Goal: Check status: Check status

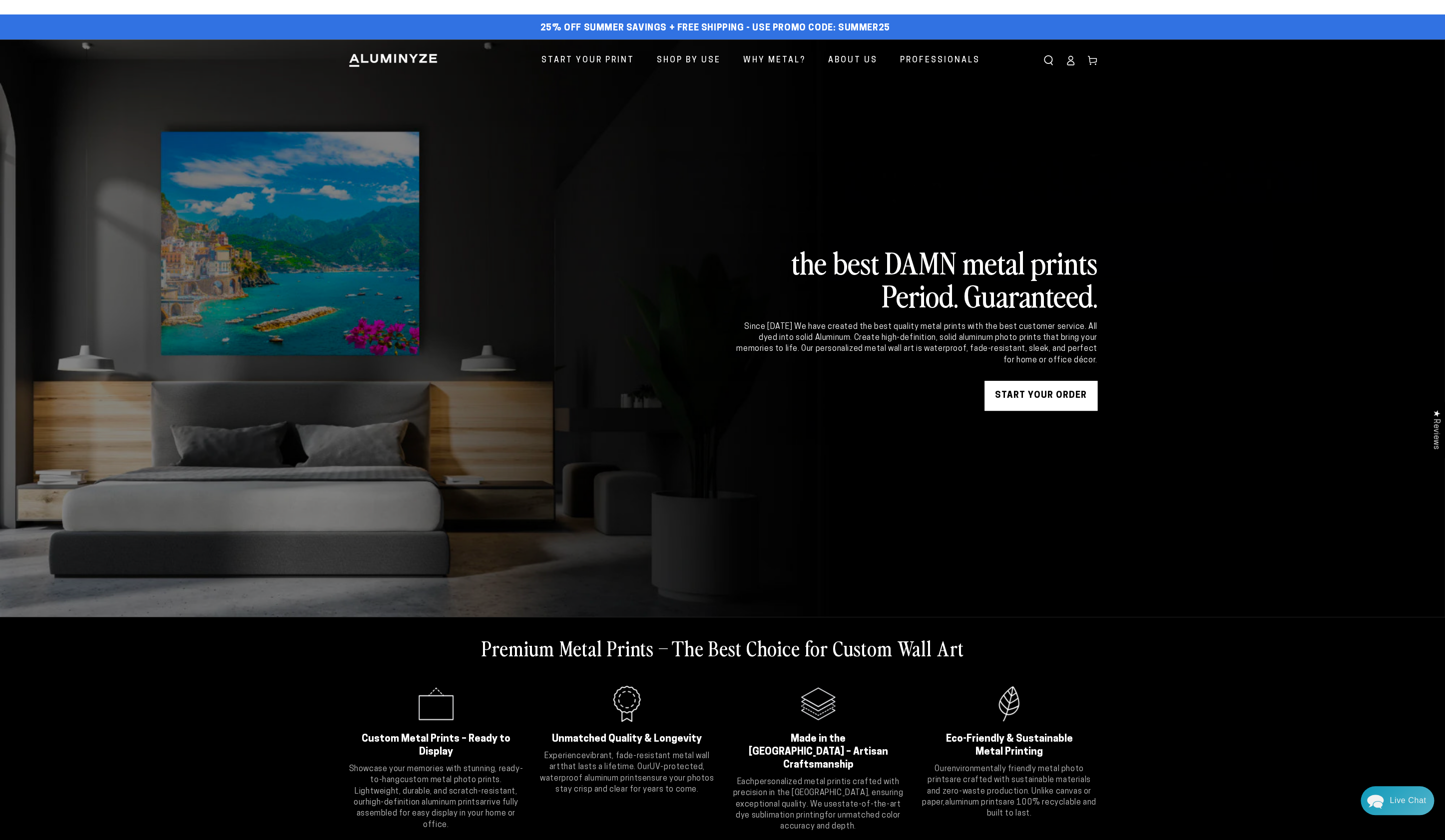
click at [1068, 56] on icon at bounding box center [1071, 60] width 10 height 10
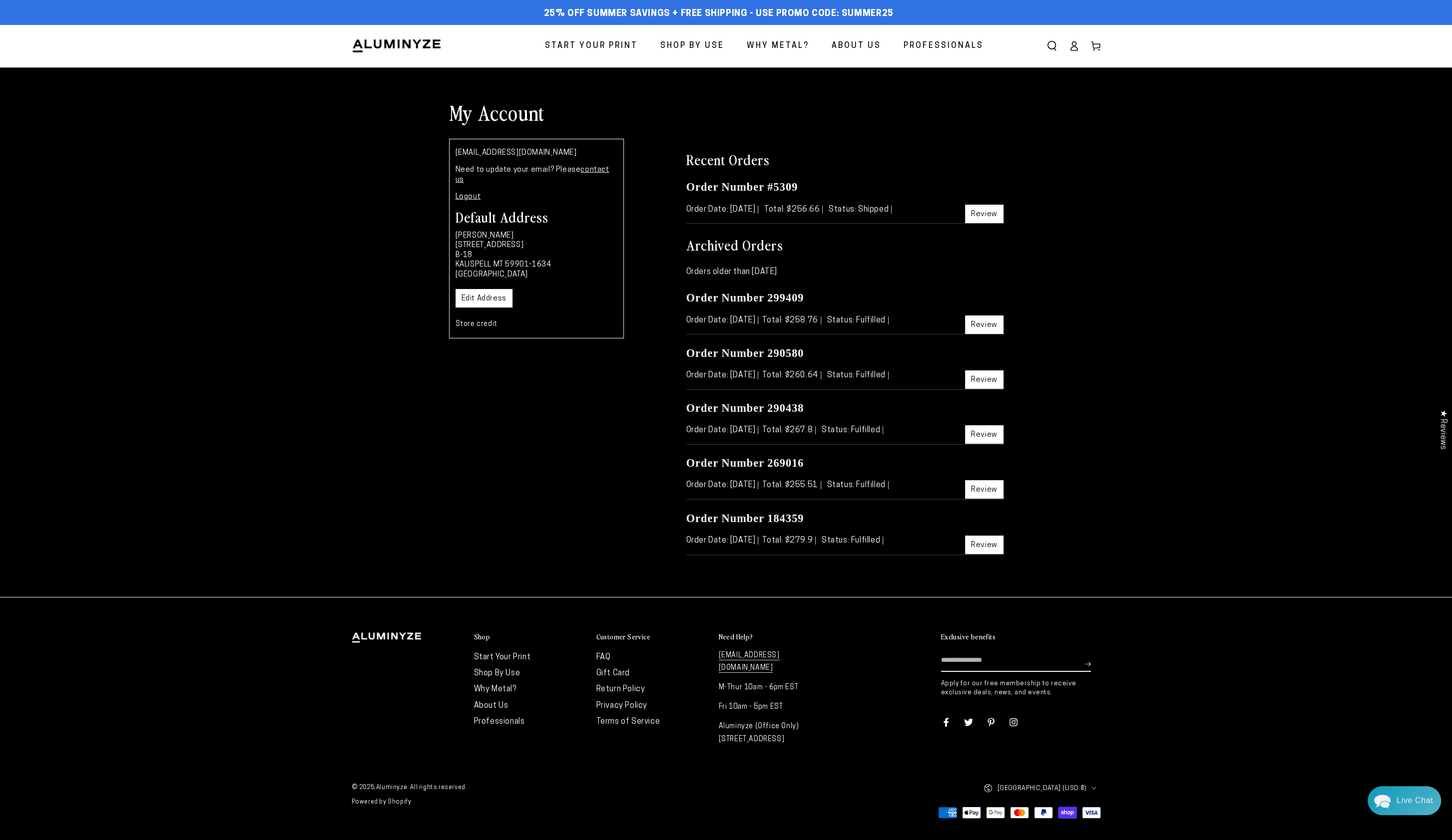
click at [1098, 46] on icon at bounding box center [1095, 46] width 10 height 10
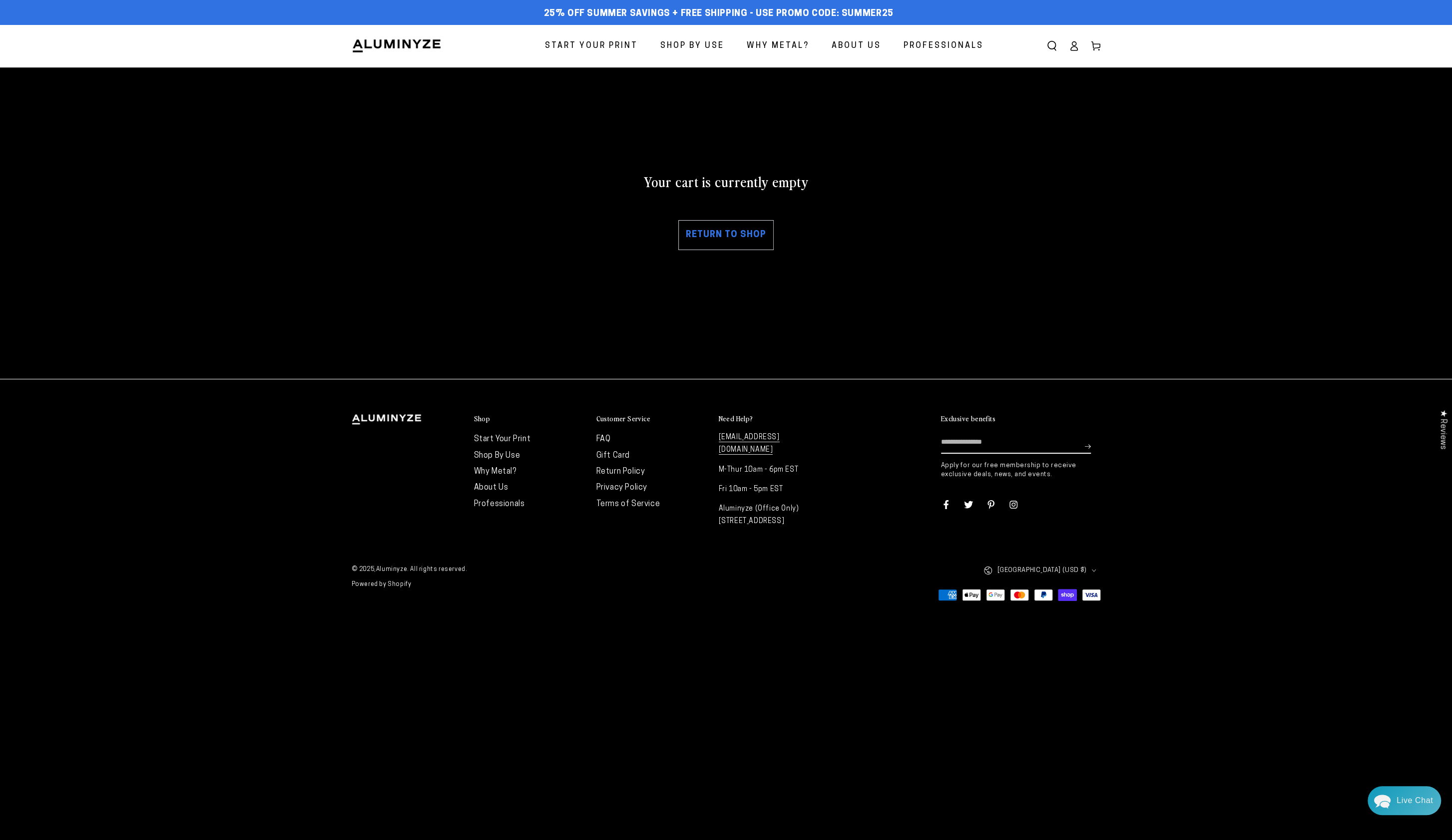
click at [1069, 46] on icon at bounding box center [1074, 46] width 10 height 10
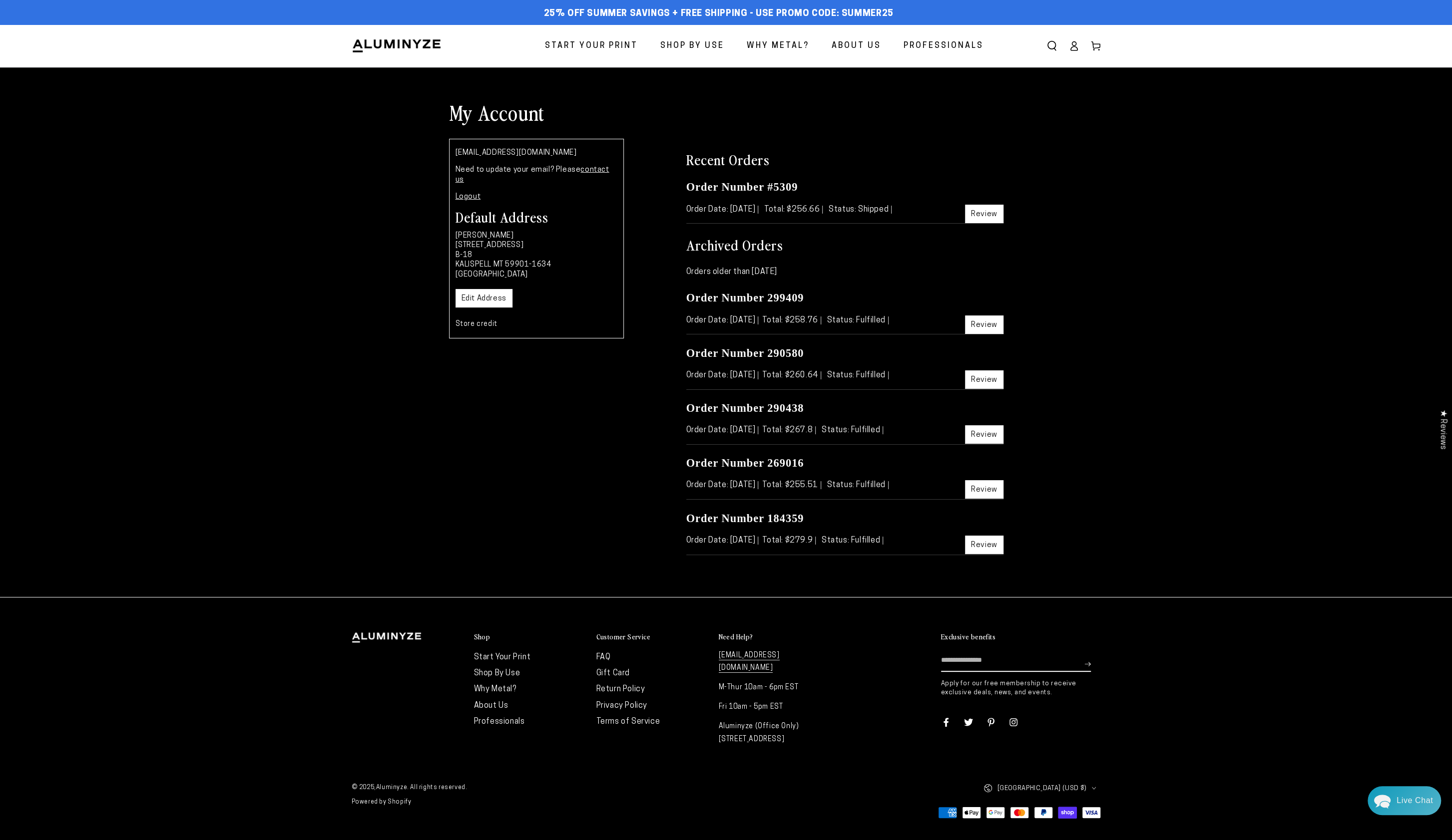
click at [991, 217] on link "Review" at bounding box center [984, 213] width 38 height 18
